Goal: Information Seeking & Learning: Learn about a topic

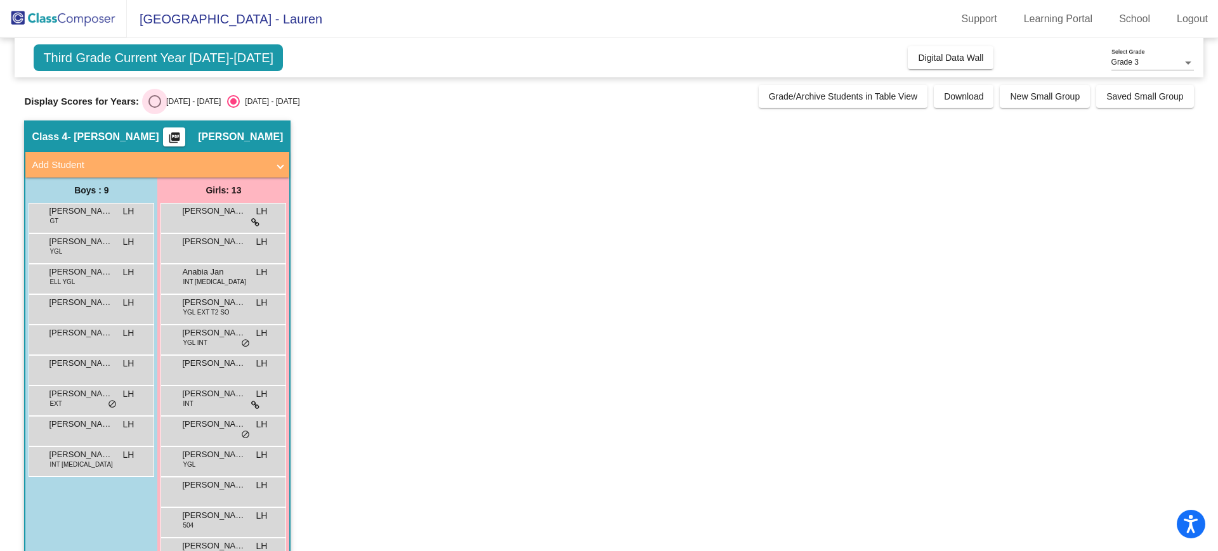
click at [161, 98] on div "[DATE] - [DATE]" at bounding box center [191, 101] width 60 height 11
click at [155, 108] on input "[DATE] - [DATE]" at bounding box center [154, 108] width 1 height 1
radio input "true"
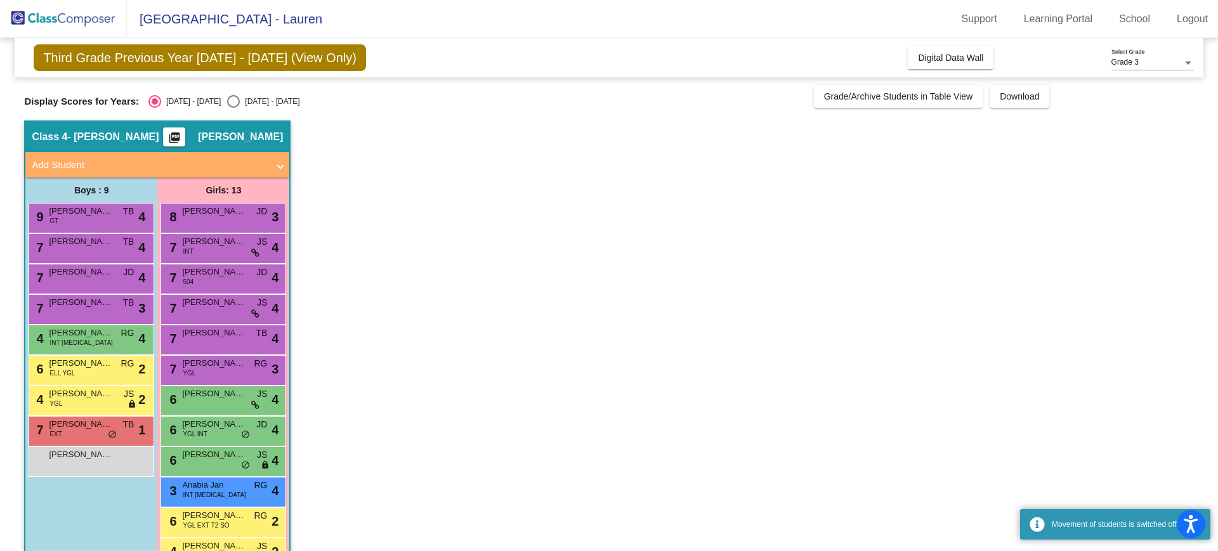
scroll to position [68, 0]
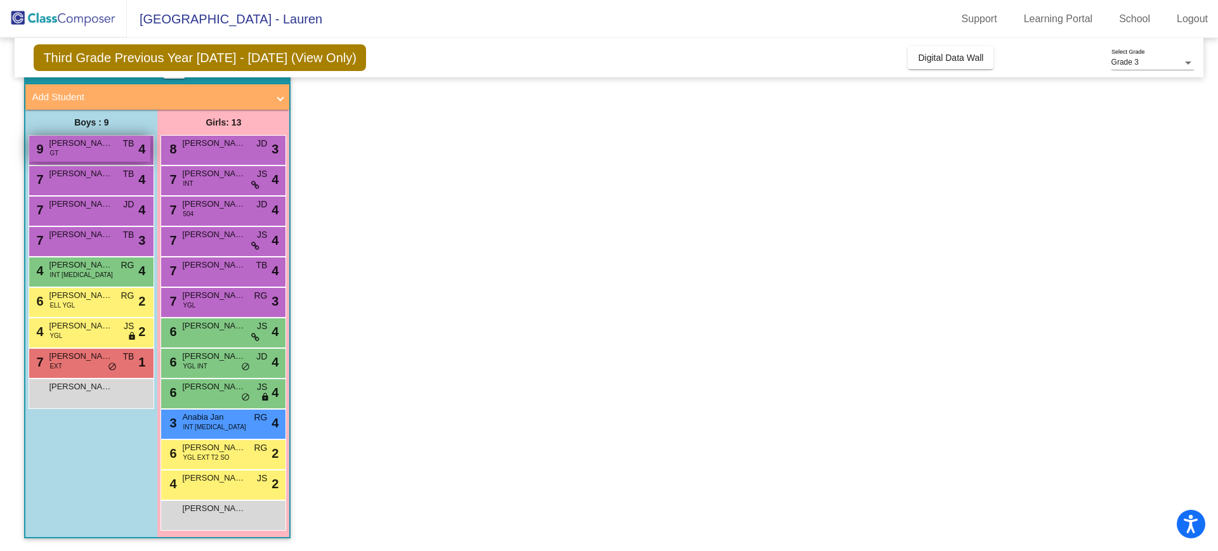
click at [105, 143] on span "[PERSON_NAME]" at bounding box center [80, 143] width 63 height 13
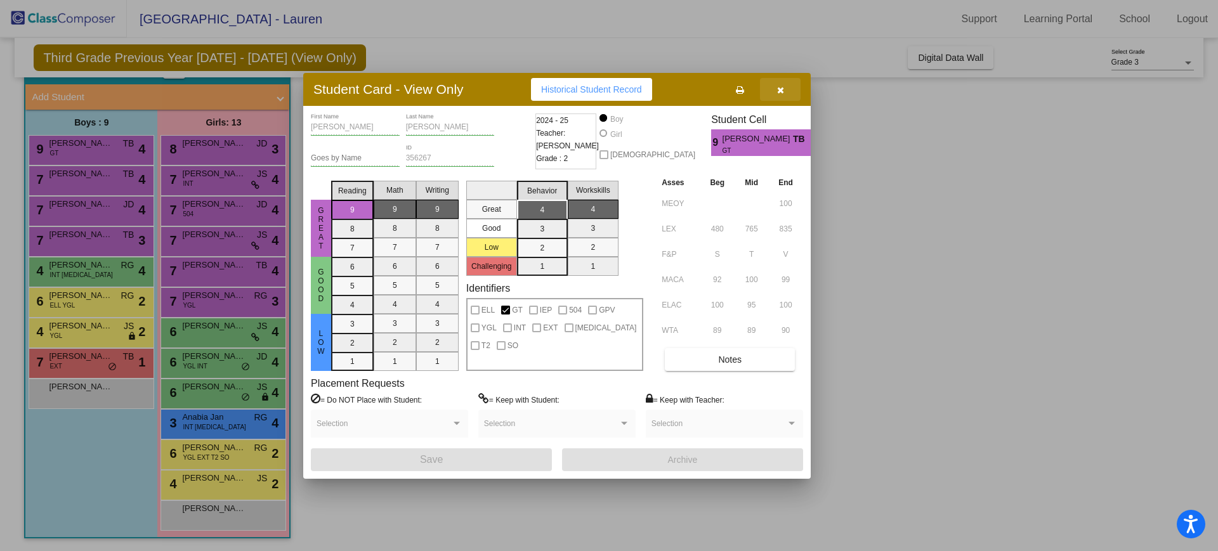
click at [780, 88] on icon "button" at bounding box center [780, 90] width 7 height 9
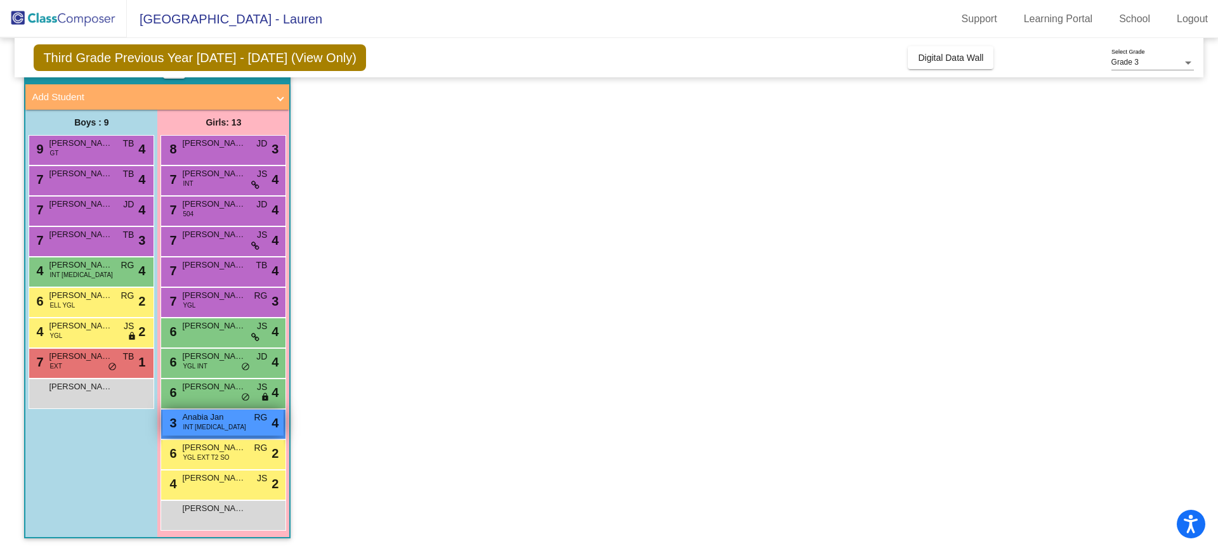
click at [247, 420] on div "3 Anabia Jan INT [MEDICAL_DATA] RG lock do_not_disturb_alt 4" at bounding box center [222, 423] width 121 height 26
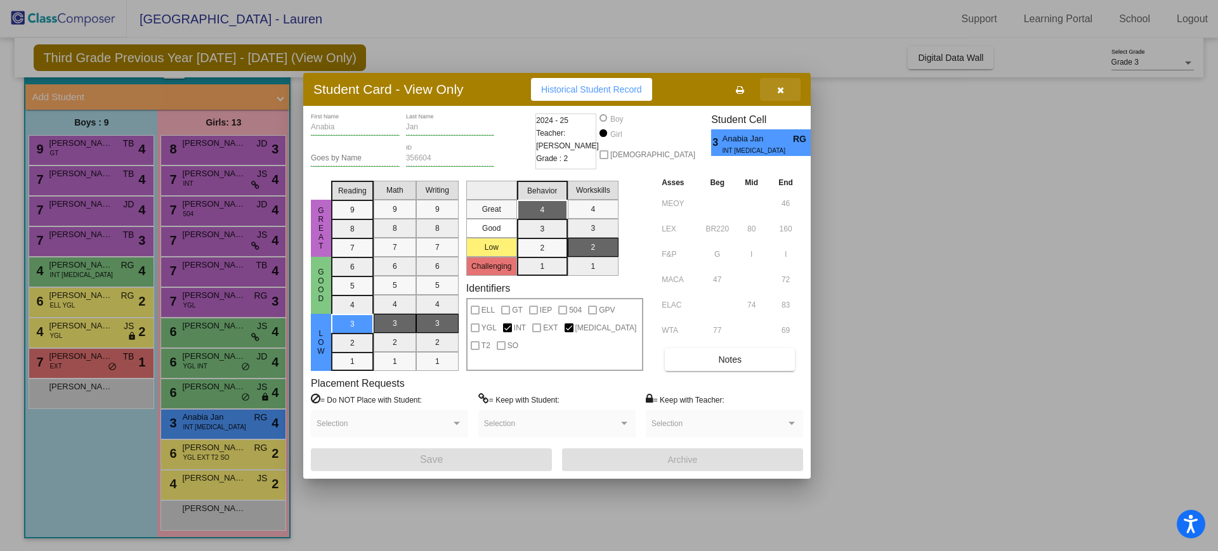
click at [793, 84] on button "button" at bounding box center [780, 89] width 41 height 23
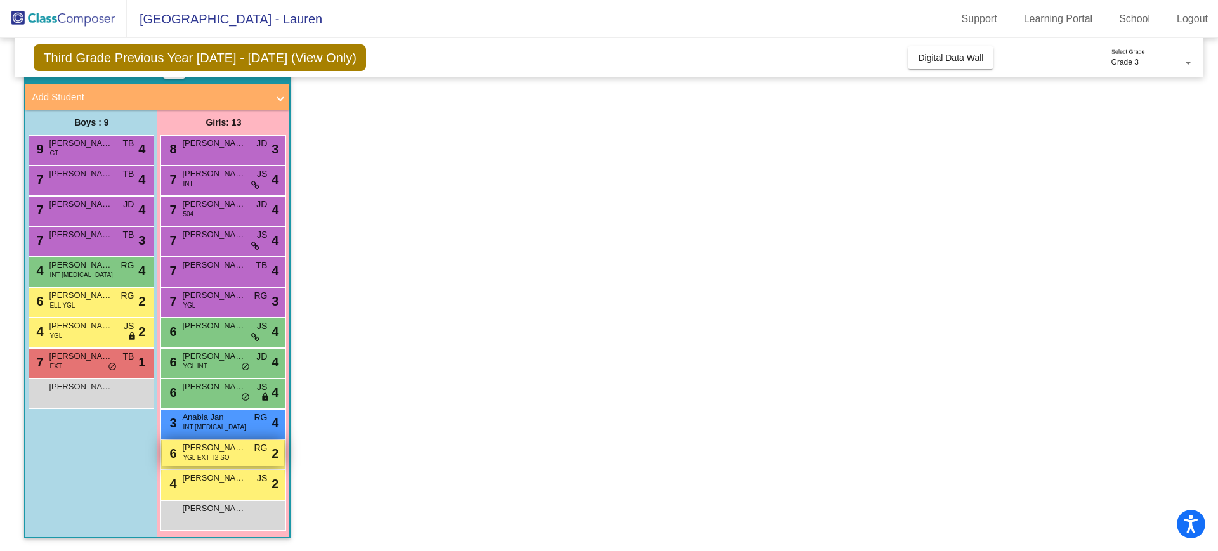
click at [232, 446] on span "[PERSON_NAME]" at bounding box center [213, 447] width 63 height 13
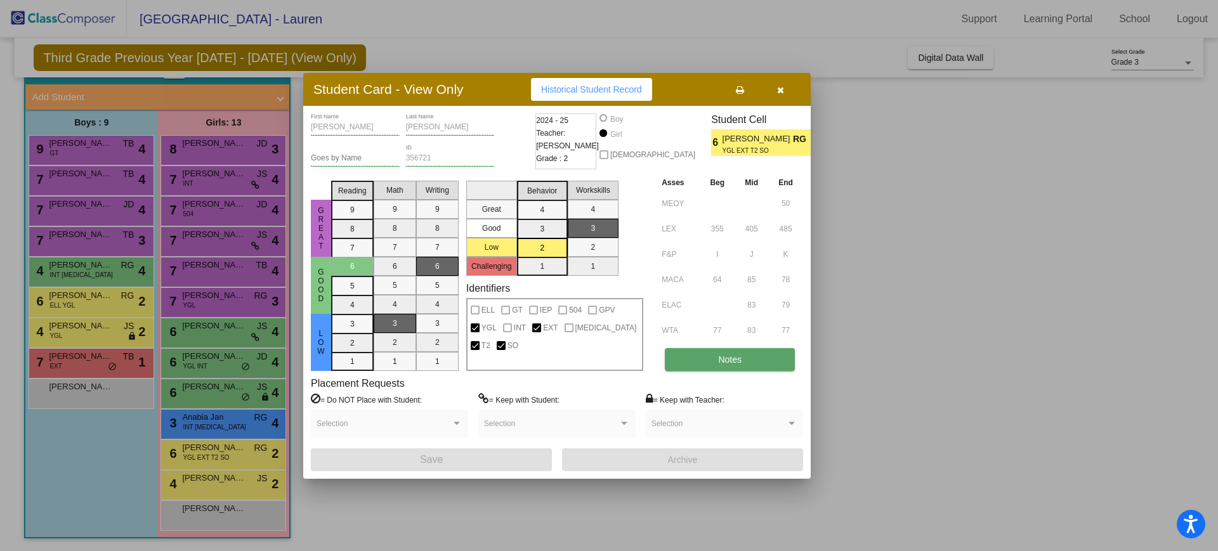
click at [735, 355] on span "Notes" at bounding box center [729, 360] width 23 height 10
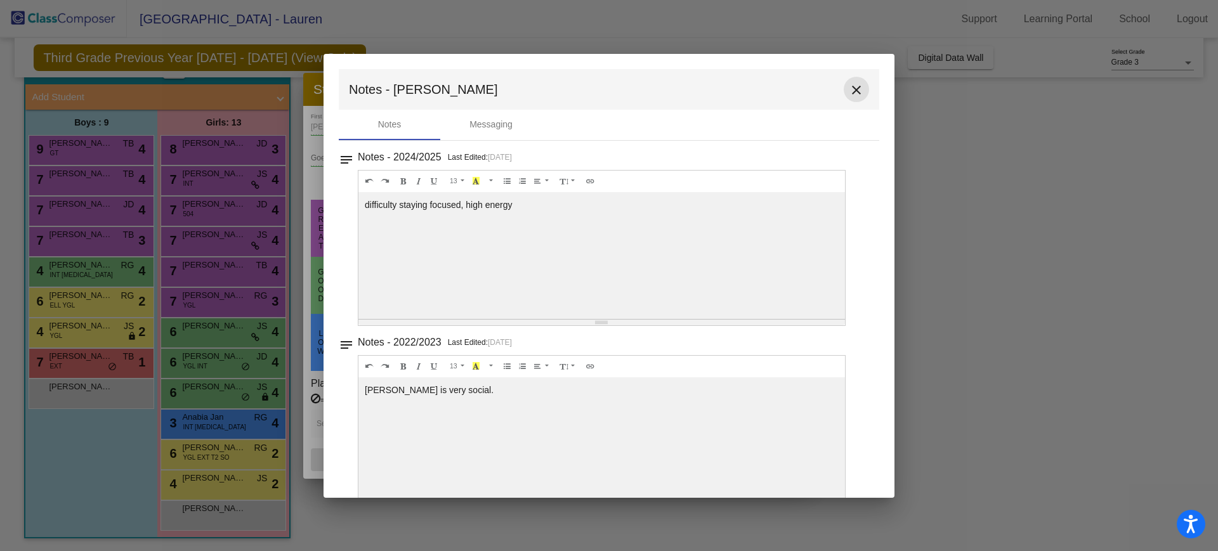
click at [849, 88] on mat-icon "close" at bounding box center [856, 89] width 15 height 15
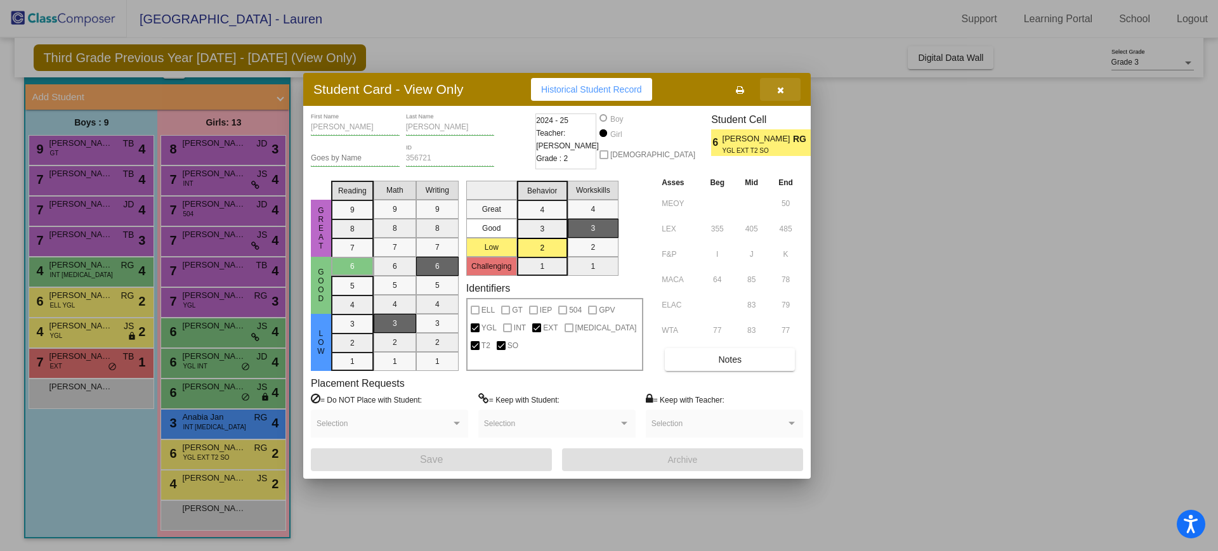
click at [781, 91] on icon "button" at bounding box center [780, 90] width 7 height 9
